Goal: Task Accomplishment & Management: Use online tool/utility

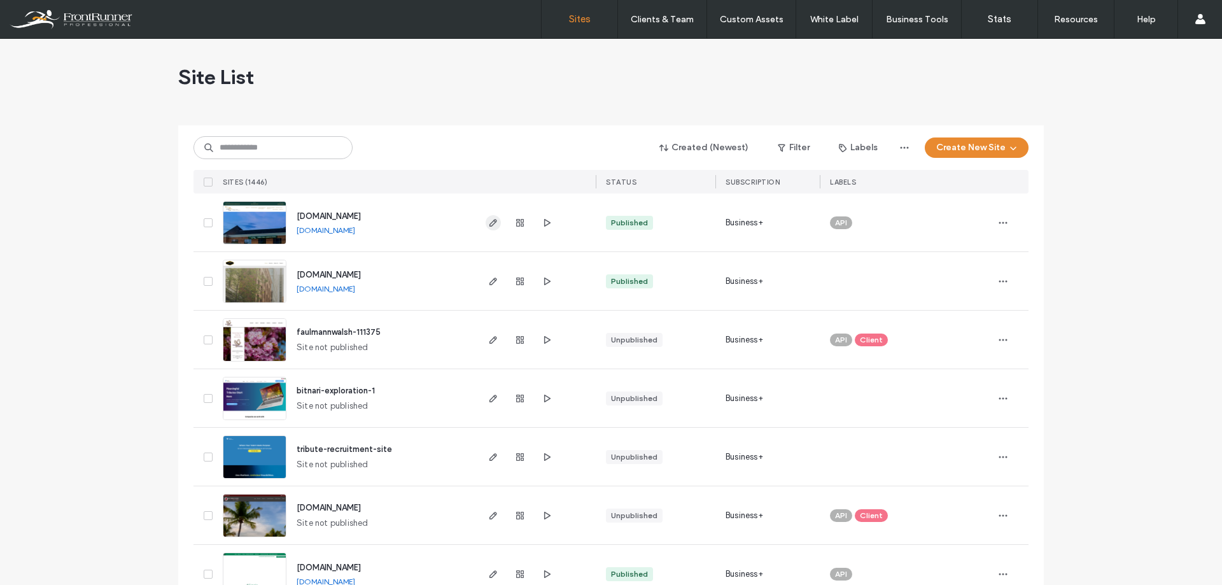
click at [489, 224] on use "button" at bounding box center [493, 223] width 8 height 8
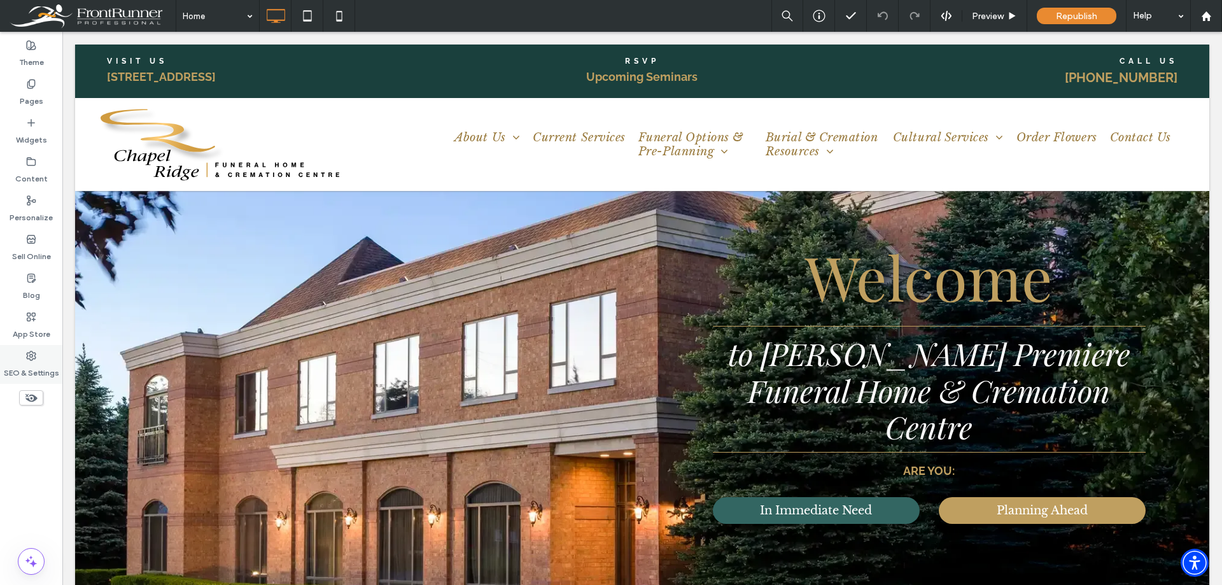
click at [34, 367] on label "SEO & Settings" at bounding box center [31, 370] width 55 height 18
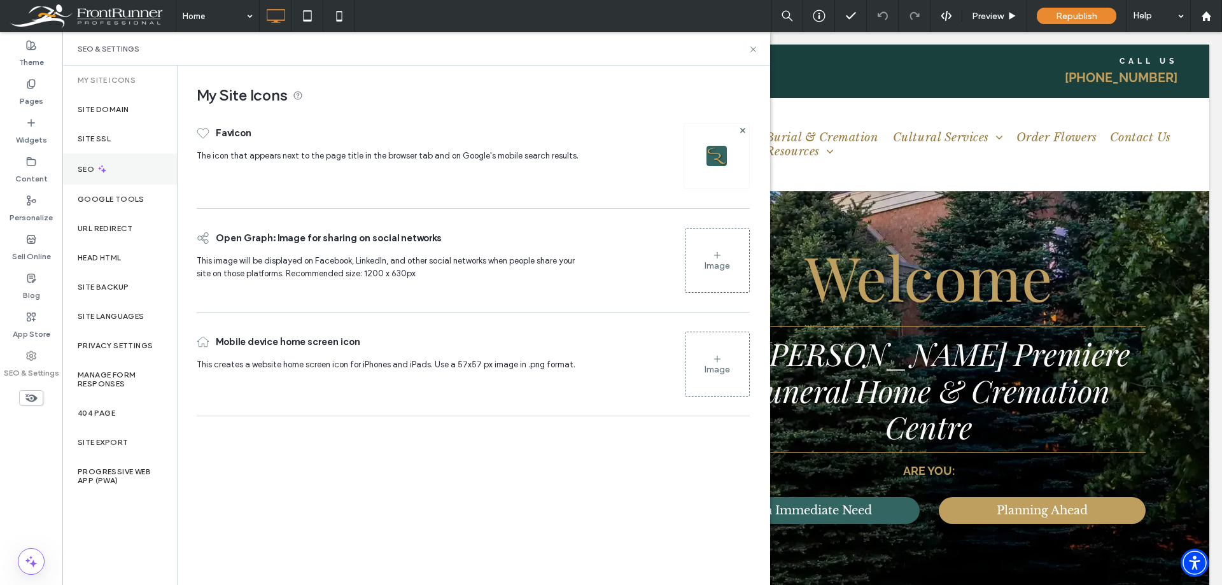
click at [106, 169] on icon at bounding box center [102, 169] width 11 height 11
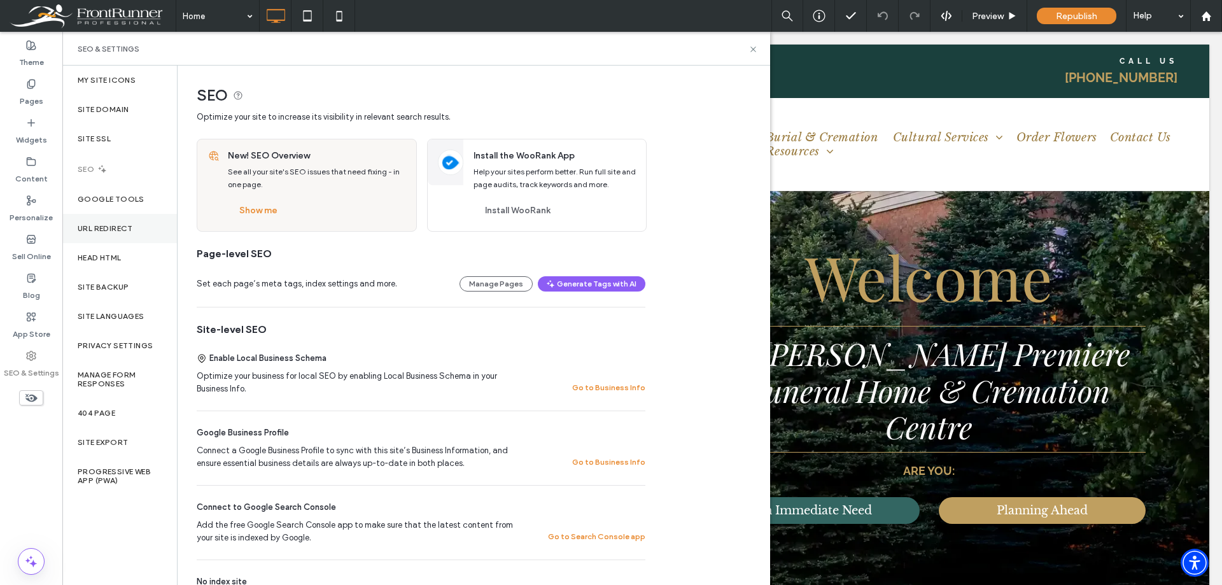
click at [116, 227] on label "URL Redirect" at bounding box center [105, 228] width 55 height 9
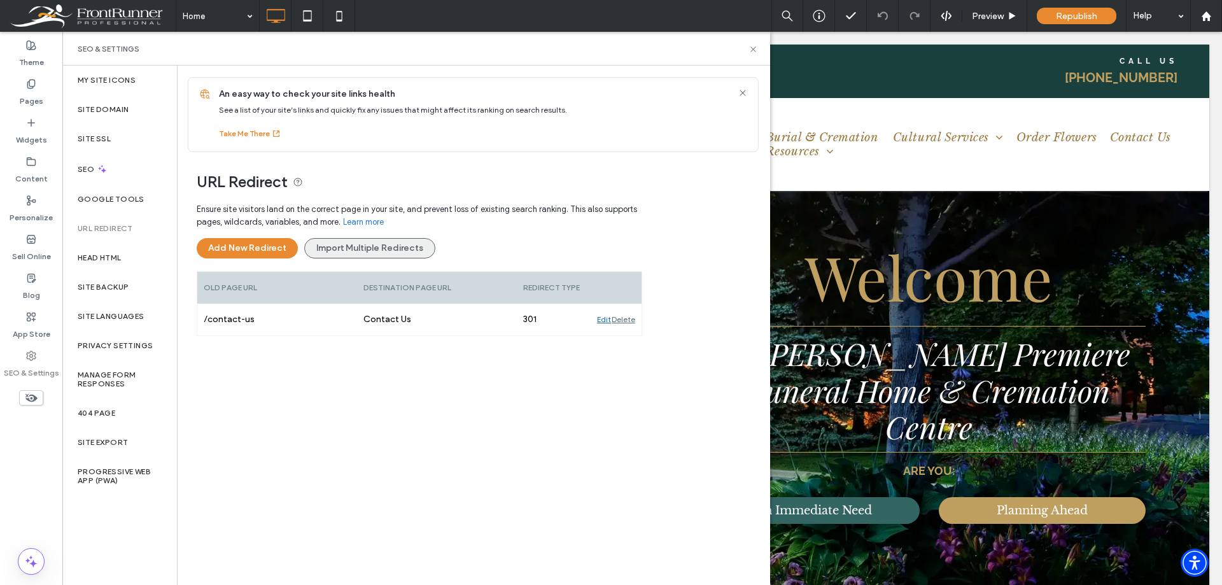
click at [329, 255] on button "Import Multiple Redirects" at bounding box center [369, 248] width 131 height 20
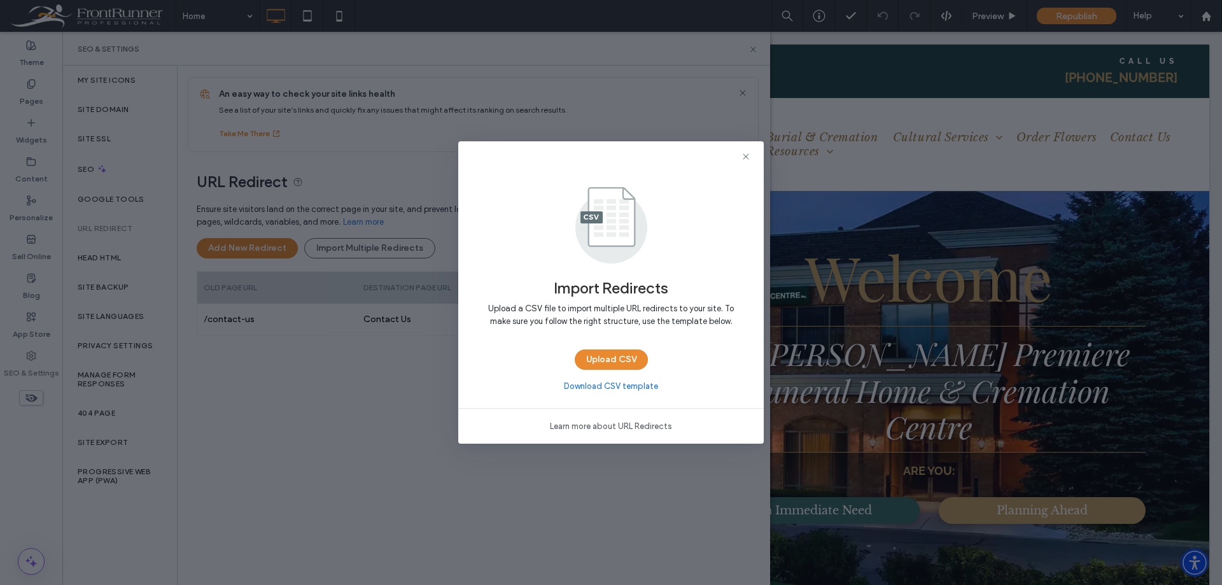
click at [589, 385] on link "Download CSV template" at bounding box center [611, 386] width 94 height 13
click at [598, 362] on button "Upload CSV" at bounding box center [611, 359] width 73 height 20
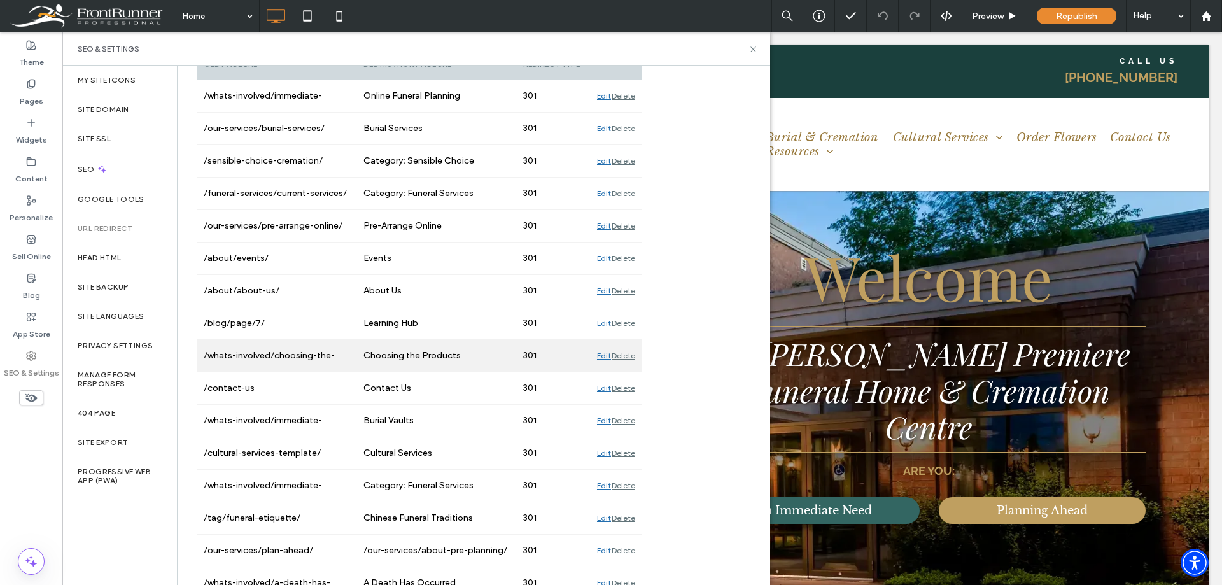
scroll to position [509, 0]
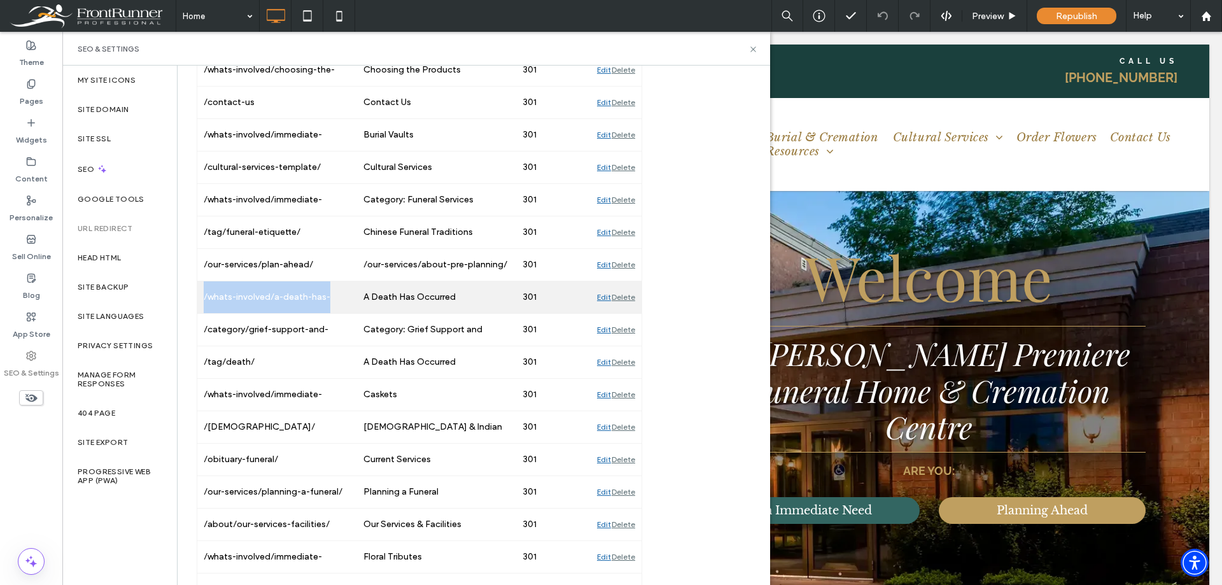
drag, startPoint x: 201, startPoint y: 299, endPoint x: 341, endPoint y: 300, distance: 140.0
click at [341, 300] on div "/whats-involved/a-death-has-occurred/" at bounding box center [277, 297] width 160 height 32
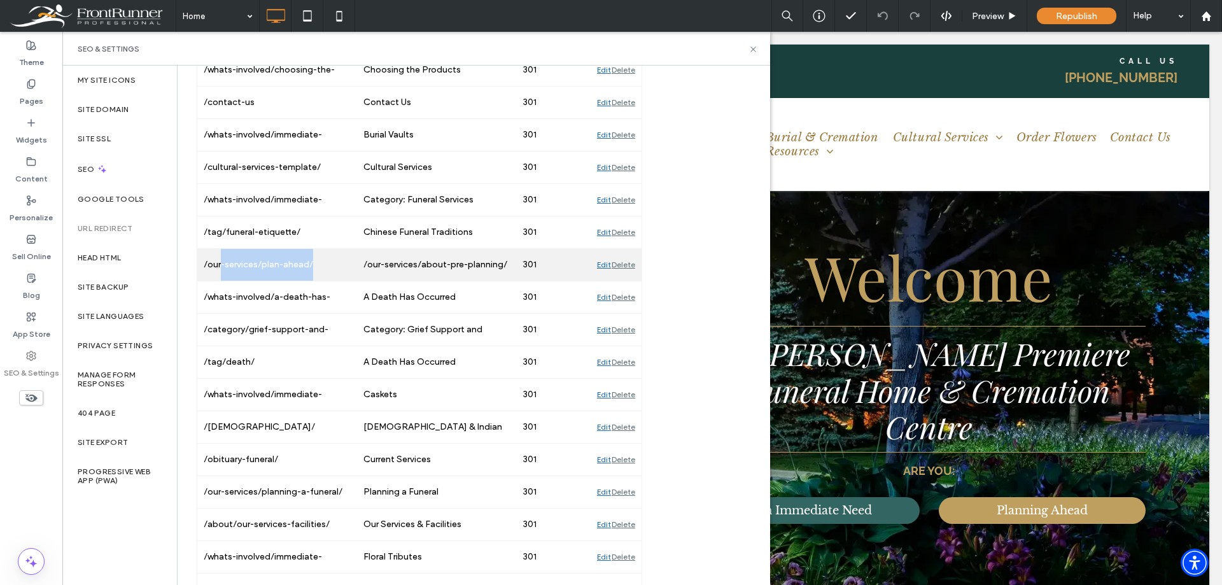
drag, startPoint x: 324, startPoint y: 265, endPoint x: 220, endPoint y: 264, distance: 104.4
click at [220, 264] on div "/our-services/plan-ahead/" at bounding box center [277, 265] width 160 height 32
drag, startPoint x: 202, startPoint y: 265, endPoint x: 327, endPoint y: 267, distance: 124.1
click at [327, 267] on div "/our-services/plan-ahead/" at bounding box center [277, 265] width 160 height 32
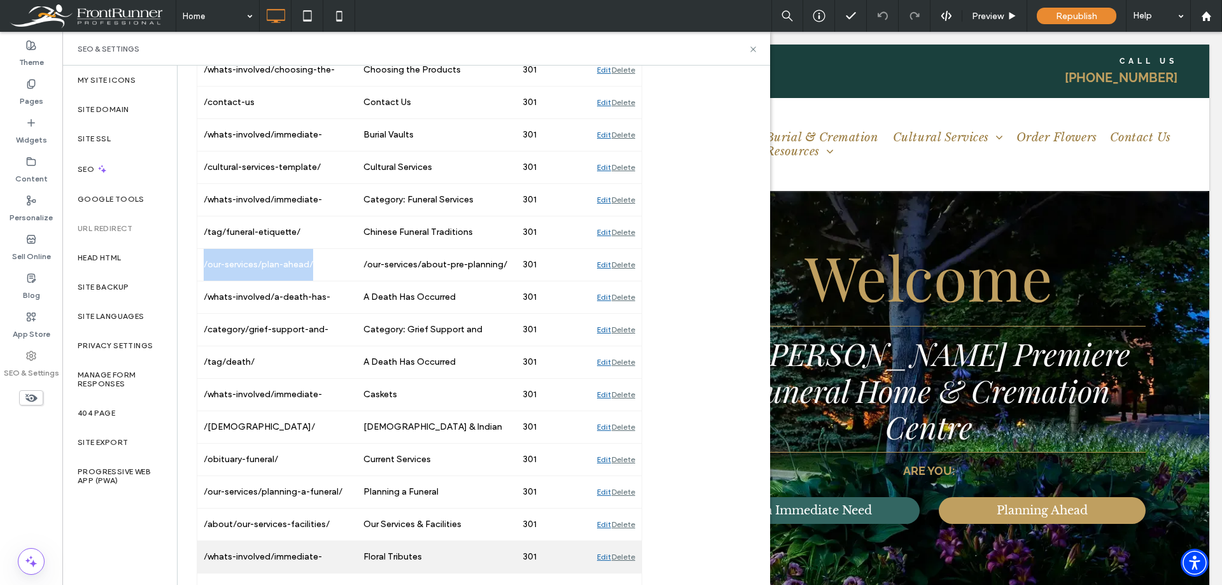
copy div "/our-services/plan-ahead/"
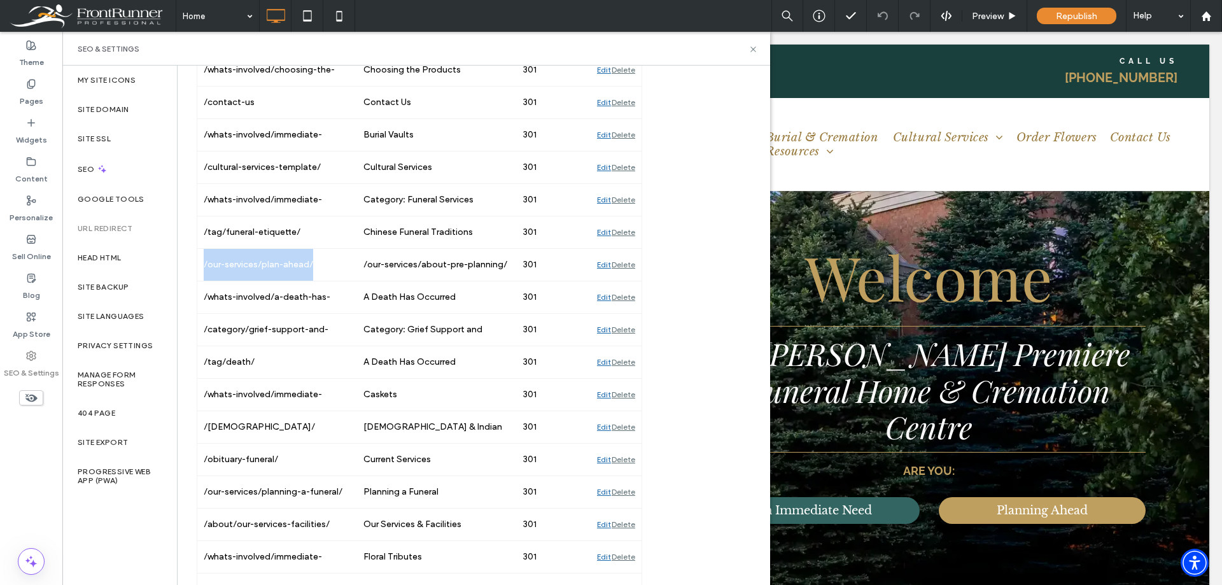
copy div "/our-services/plan-ahead/"
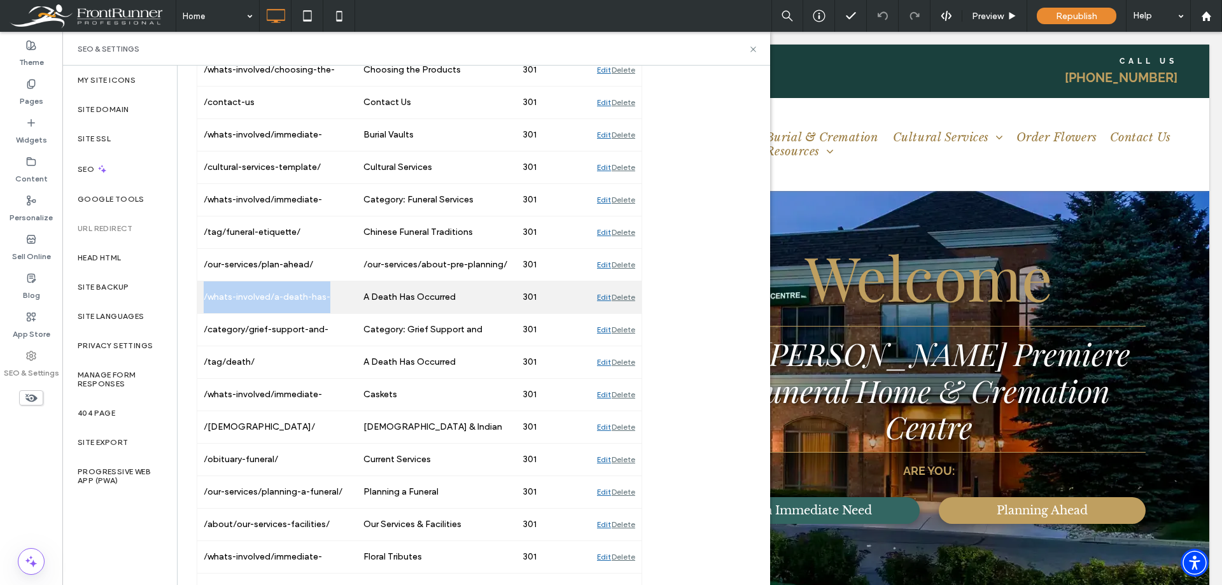
drag, startPoint x: 202, startPoint y: 297, endPoint x: 360, endPoint y: 308, distance: 158.2
click at [360, 308] on div "/whats-involved/a-death-has-occurred/ A Death Has Occurred 301 Edit Delete" at bounding box center [419, 297] width 444 height 32
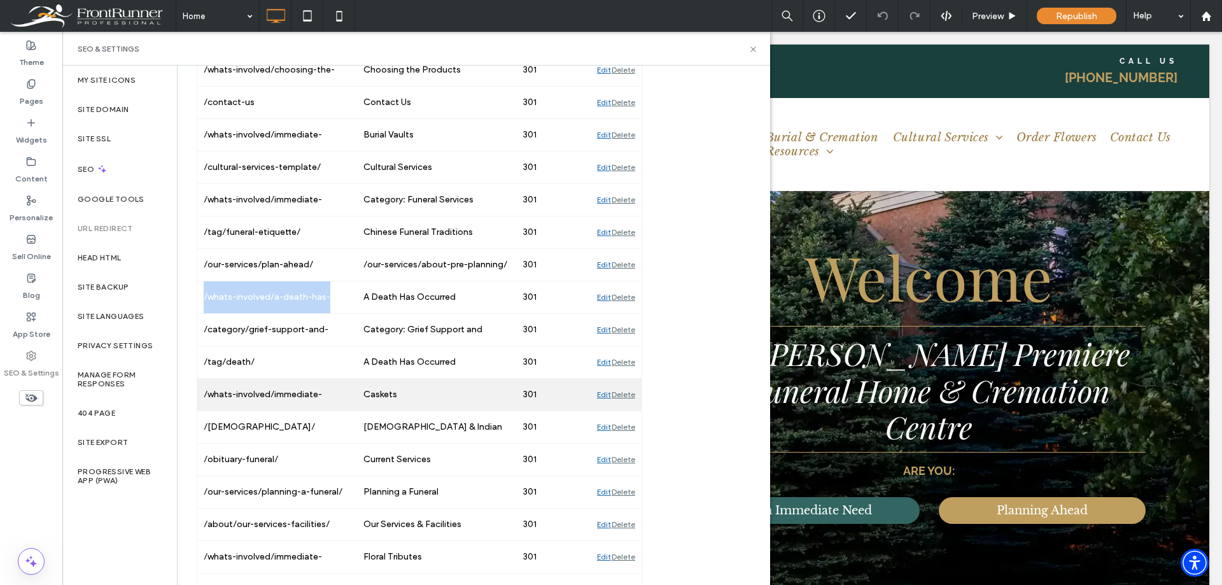
scroll to position [573, 0]
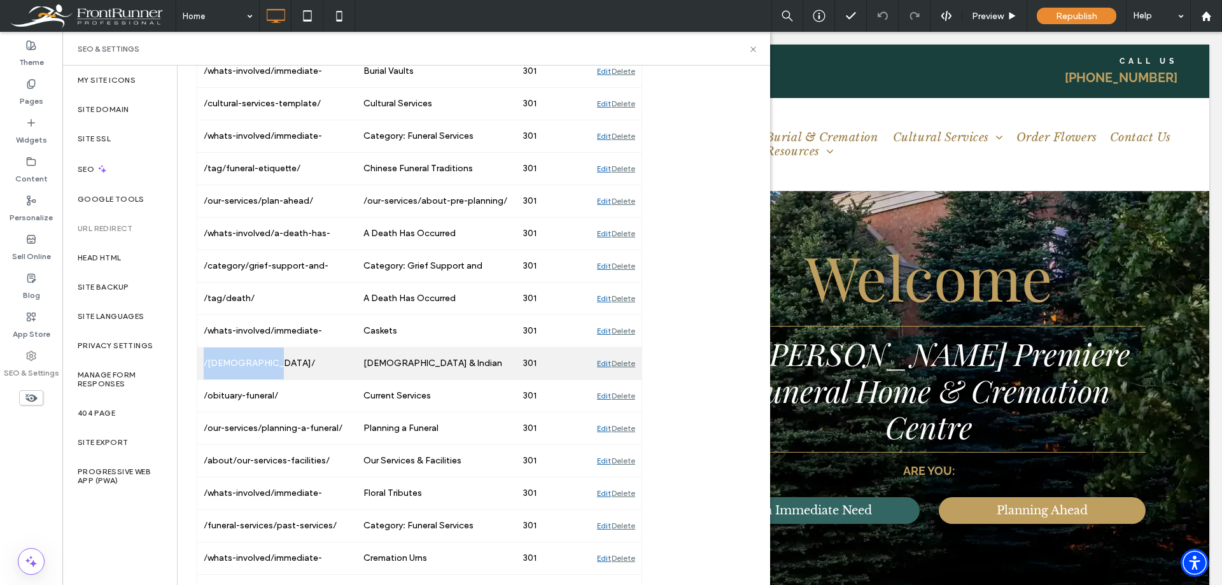
drag, startPoint x: 279, startPoint y: 363, endPoint x: 199, endPoint y: 370, distance: 80.5
click at [199, 370] on div "/hindu-indian/" at bounding box center [277, 364] width 160 height 32
copy div "/hindu-indian/"
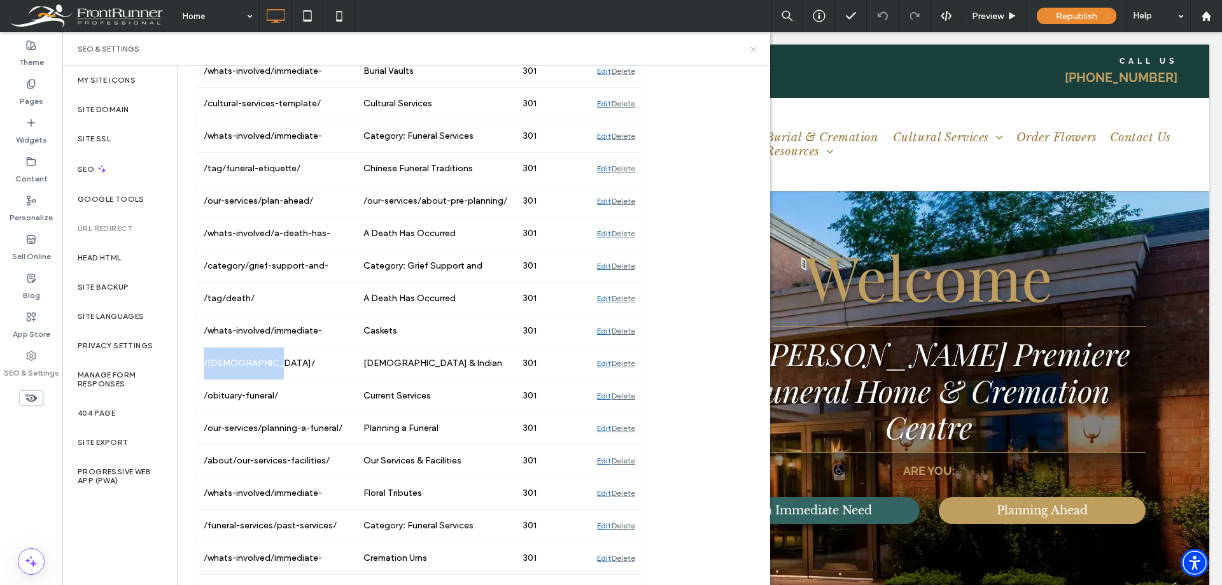
click at [752, 47] on use at bounding box center [752, 48] width 5 height 5
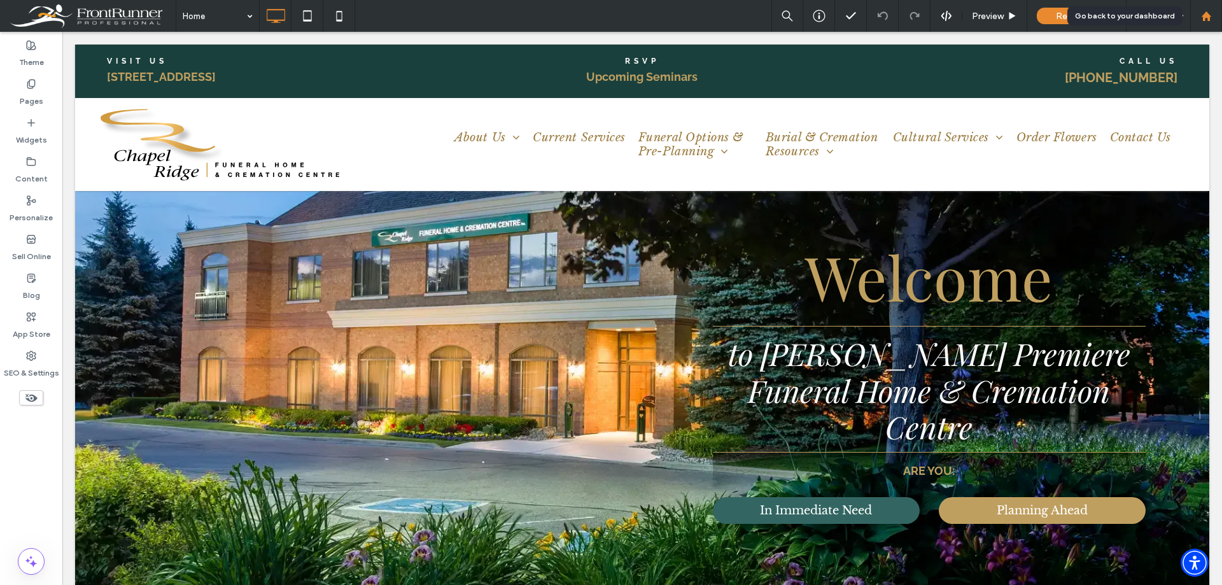
click at [1204, 11] on icon at bounding box center [1206, 16] width 11 height 11
